Goal: Task Accomplishment & Management: Manage account settings

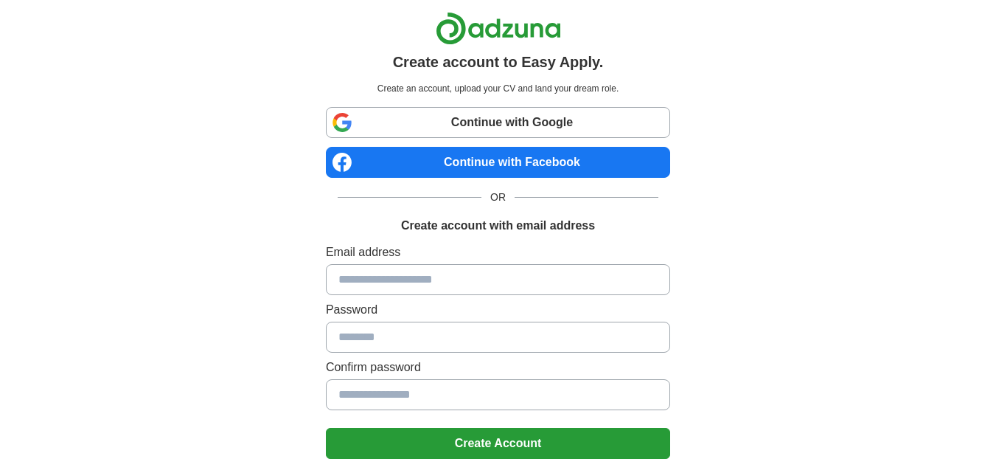
click at [420, 282] on input at bounding box center [498, 279] width 344 height 31
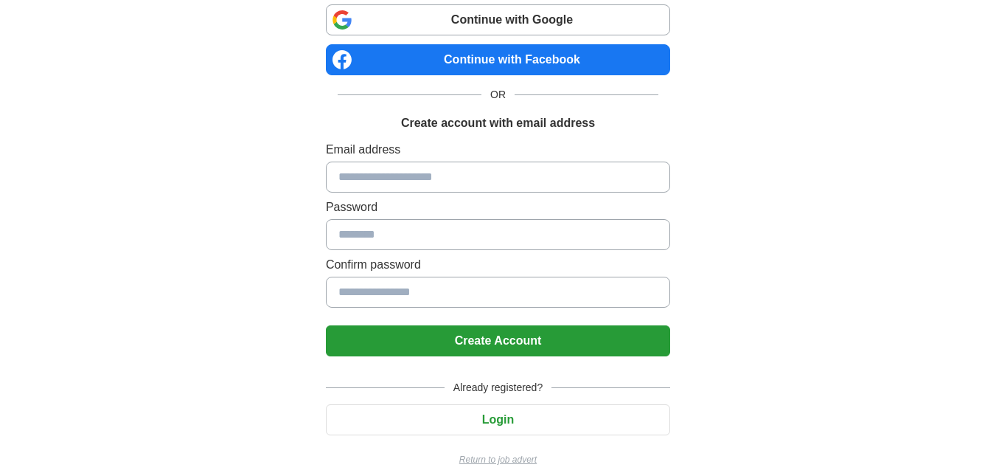
scroll to position [119, 0]
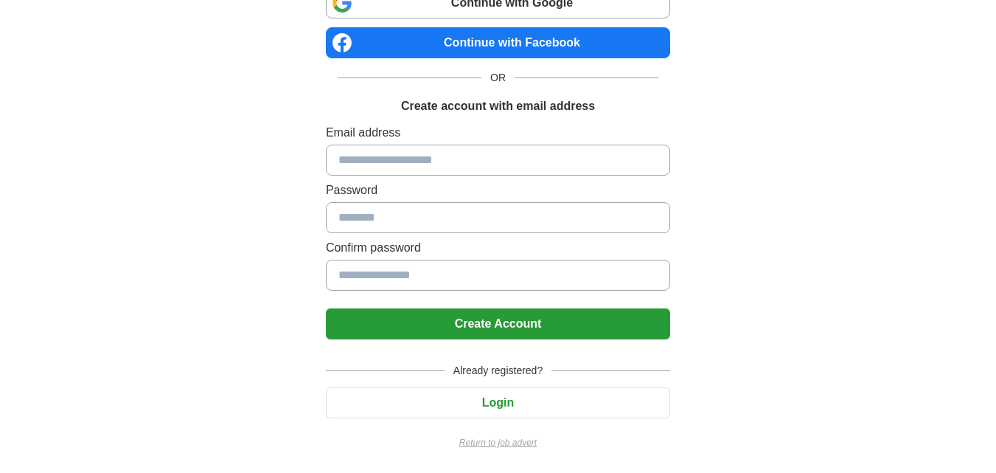
click at [512, 403] on button "Login" at bounding box center [498, 402] width 344 height 31
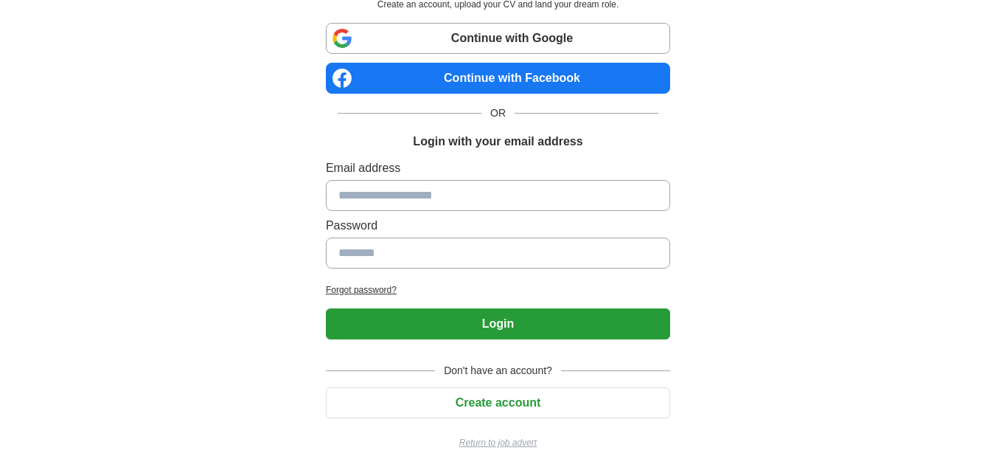
scroll to position [84, 0]
click at [558, 202] on input at bounding box center [498, 195] width 344 height 31
type input "**********"
click at [527, 260] on input at bounding box center [498, 252] width 344 height 31
click at [365, 244] on input at bounding box center [498, 252] width 344 height 31
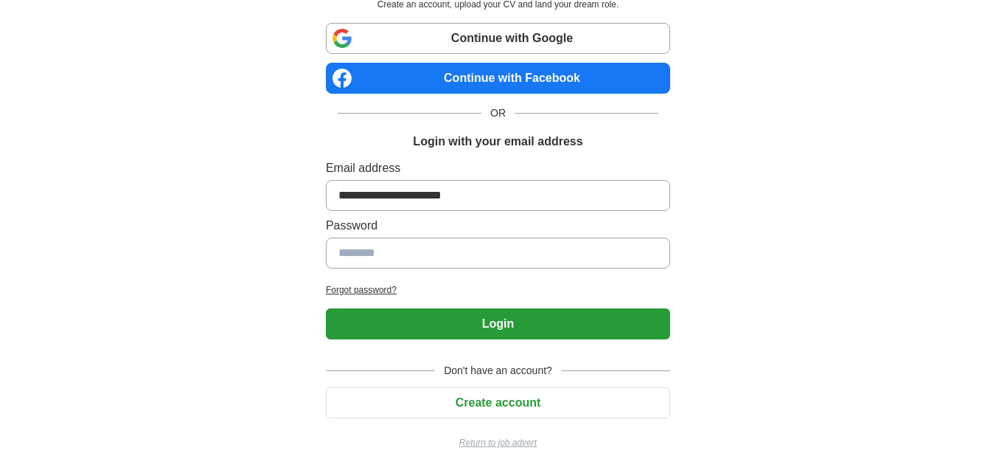
click at [350, 289] on h2 "Forgot password?" at bounding box center [498, 289] width 344 height 13
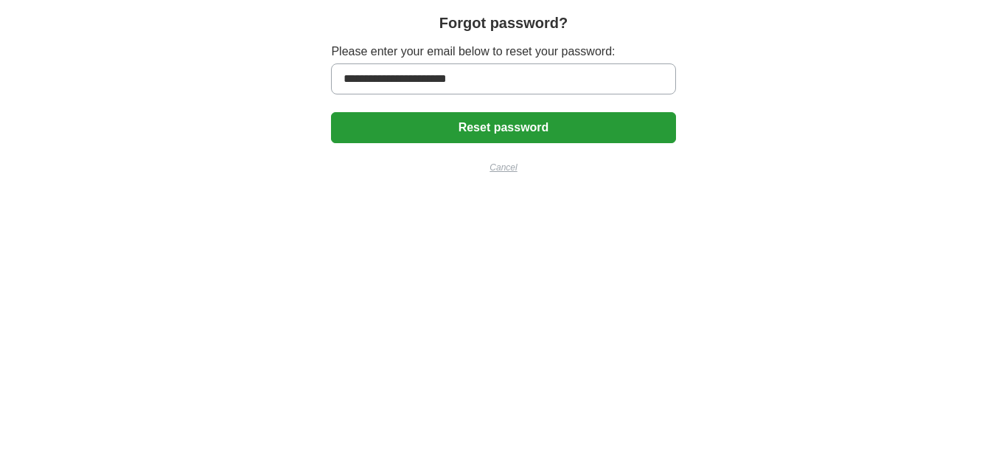
click at [473, 125] on button "Reset password" at bounding box center [503, 127] width 344 height 31
